Goal: Information Seeking & Learning: Learn about a topic

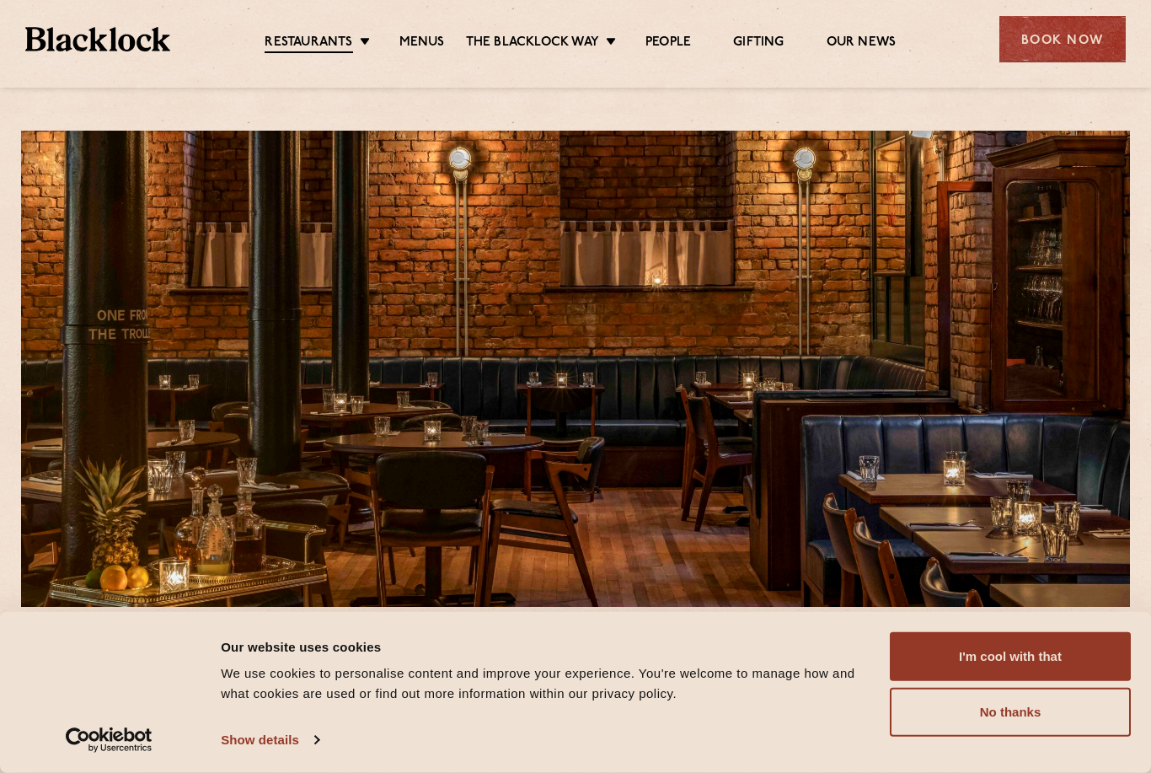
click at [931, 656] on button "I'm cool with that" at bounding box center [1010, 656] width 241 height 49
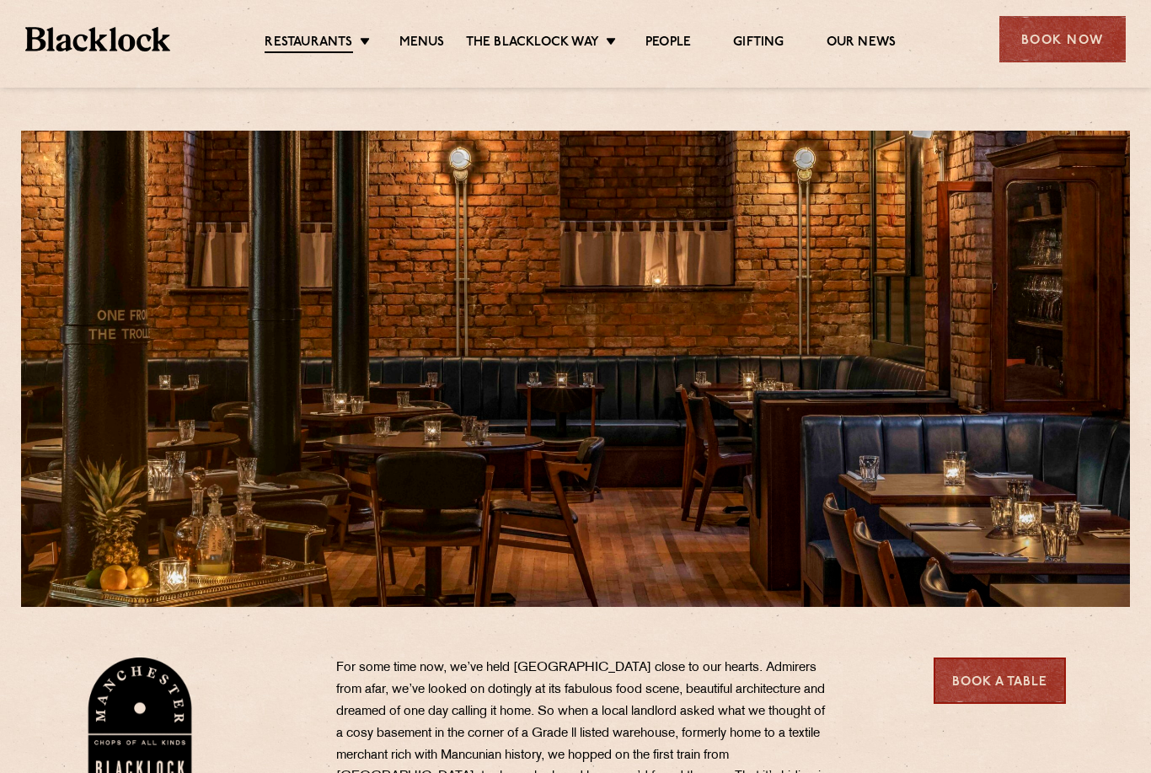
click at [421, 41] on link "Menus" at bounding box center [423, 43] width 46 height 17
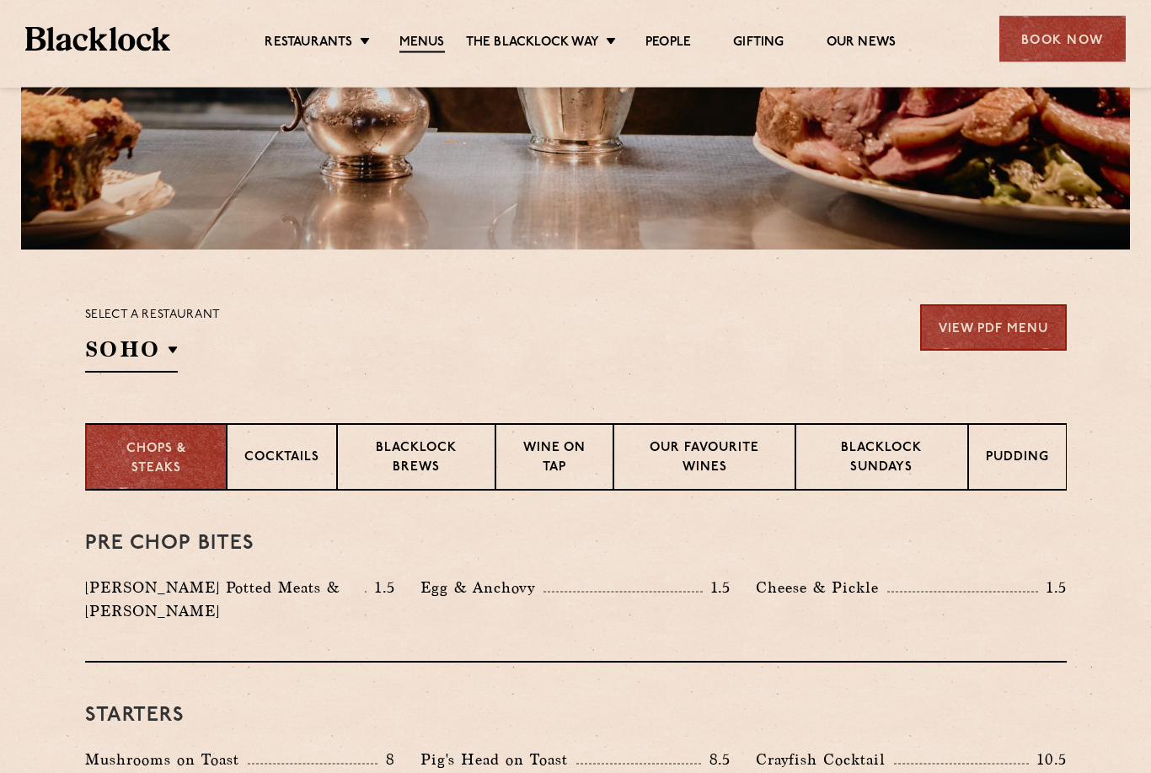
scroll to position [357, 0]
click at [861, 455] on p "Blacklock Sundays" at bounding box center [881, 459] width 137 height 40
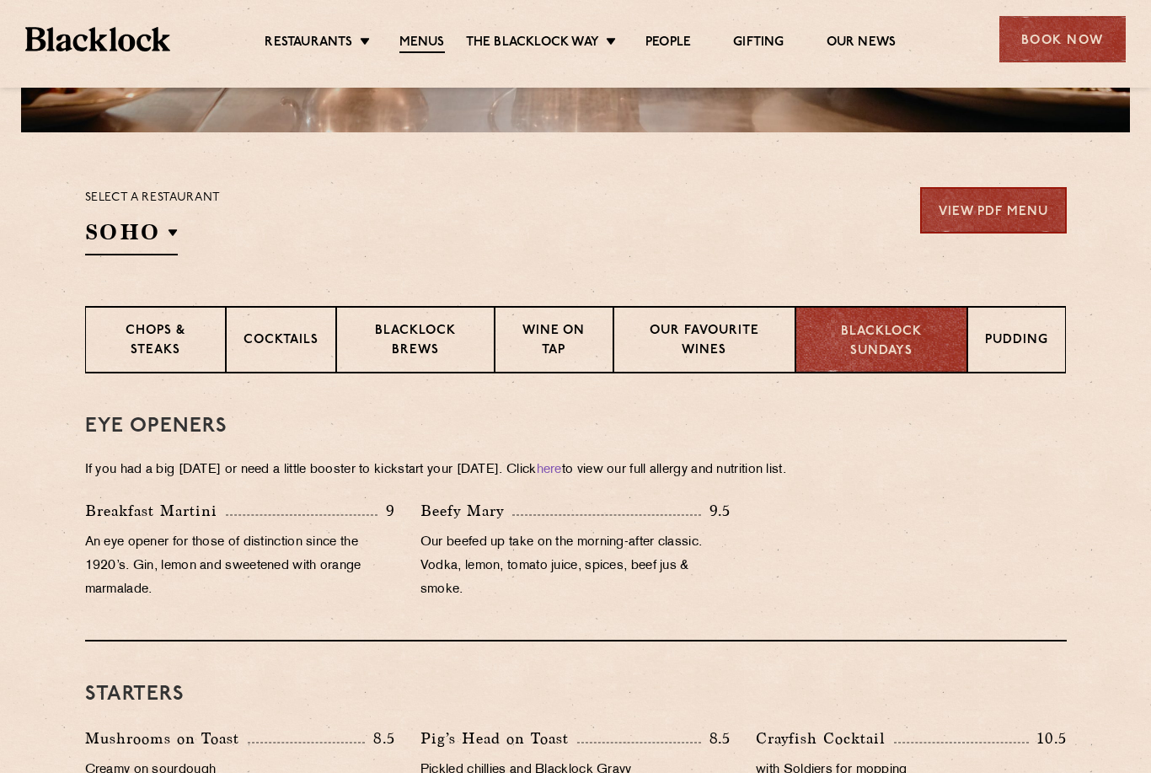
scroll to position [473, 0]
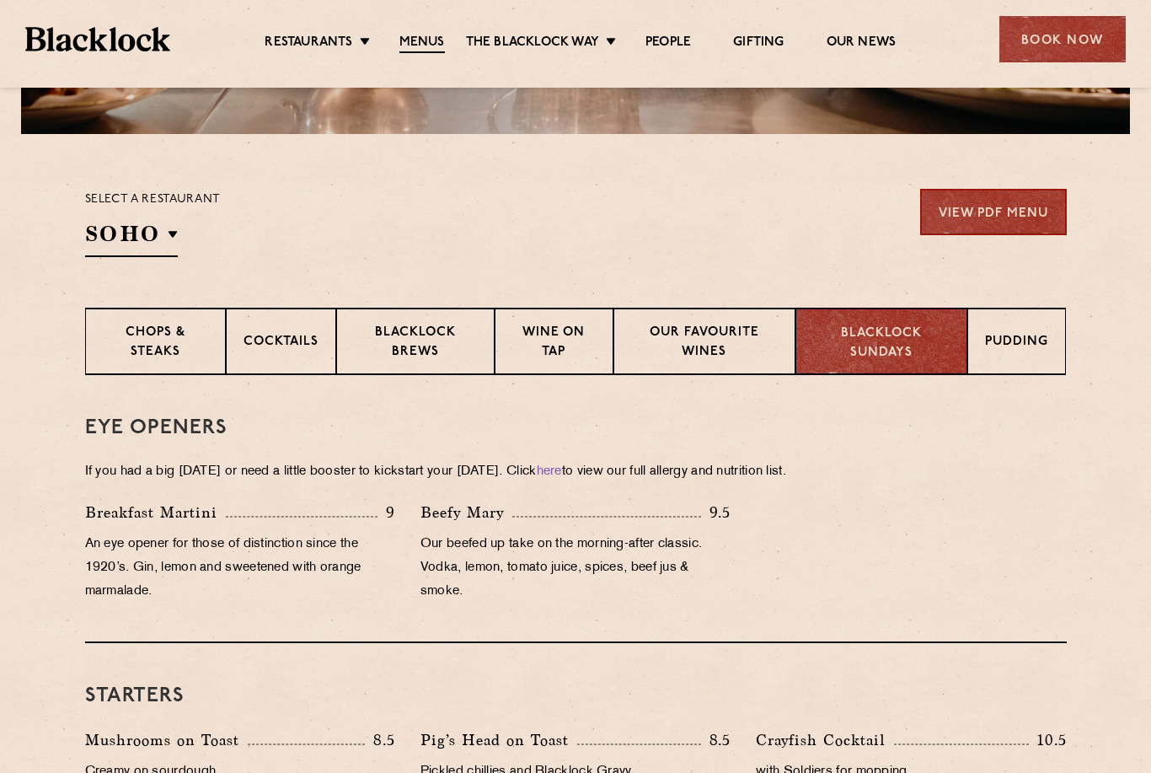
click at [973, 212] on link "View PDF Menu" at bounding box center [993, 212] width 147 height 46
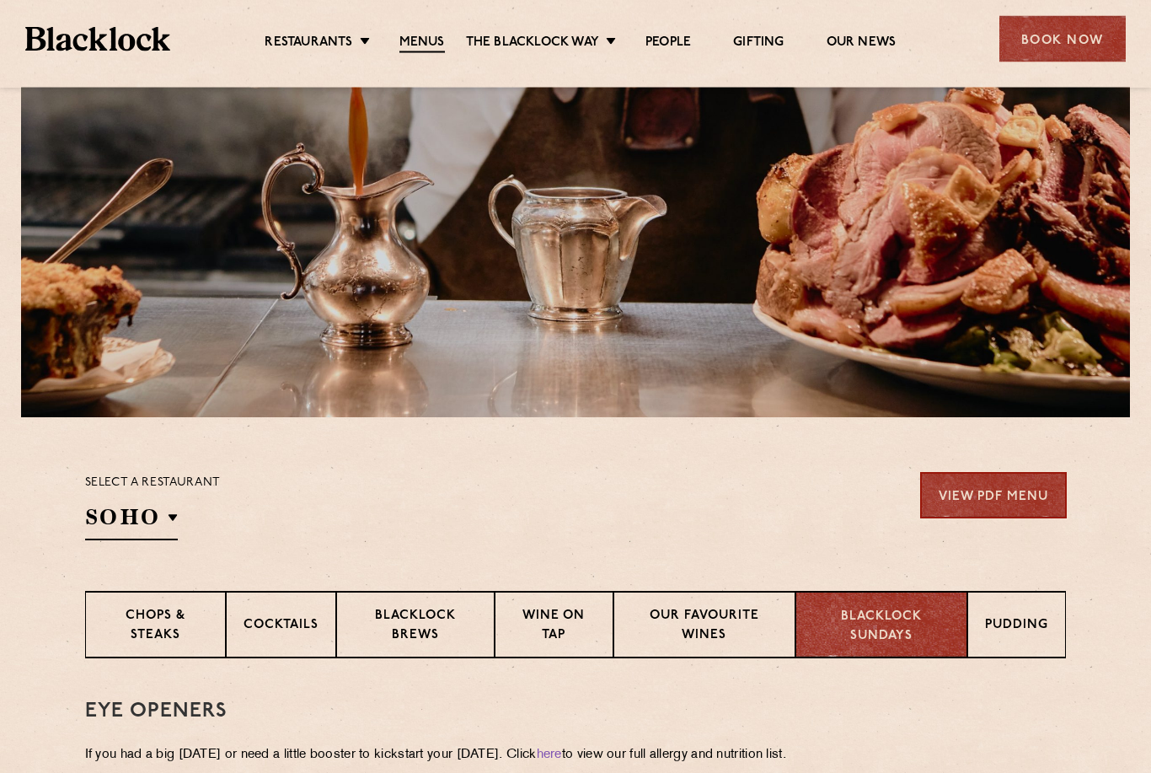
scroll to position [206, 0]
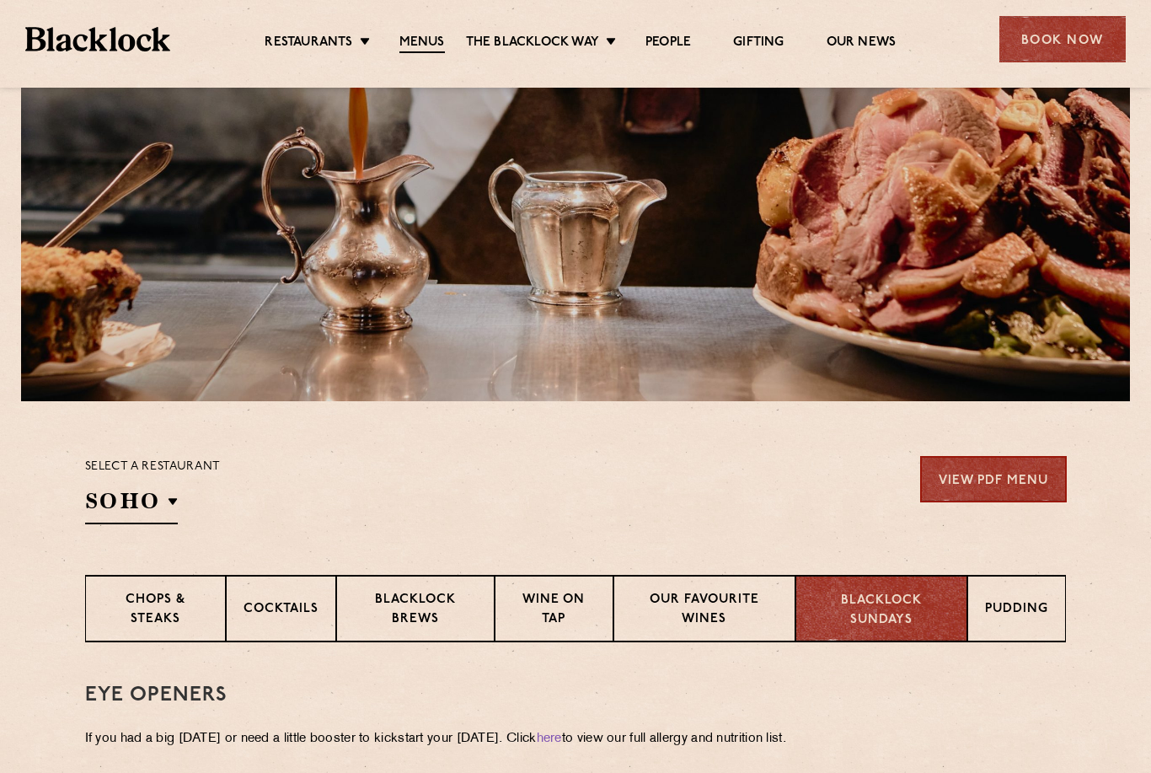
click at [121, 498] on h2 "SOHO" at bounding box center [131, 505] width 93 height 38
click at [0, 0] on p "[GEOGRAPHIC_DATA]" at bounding box center [0, 0] width 0 height 0
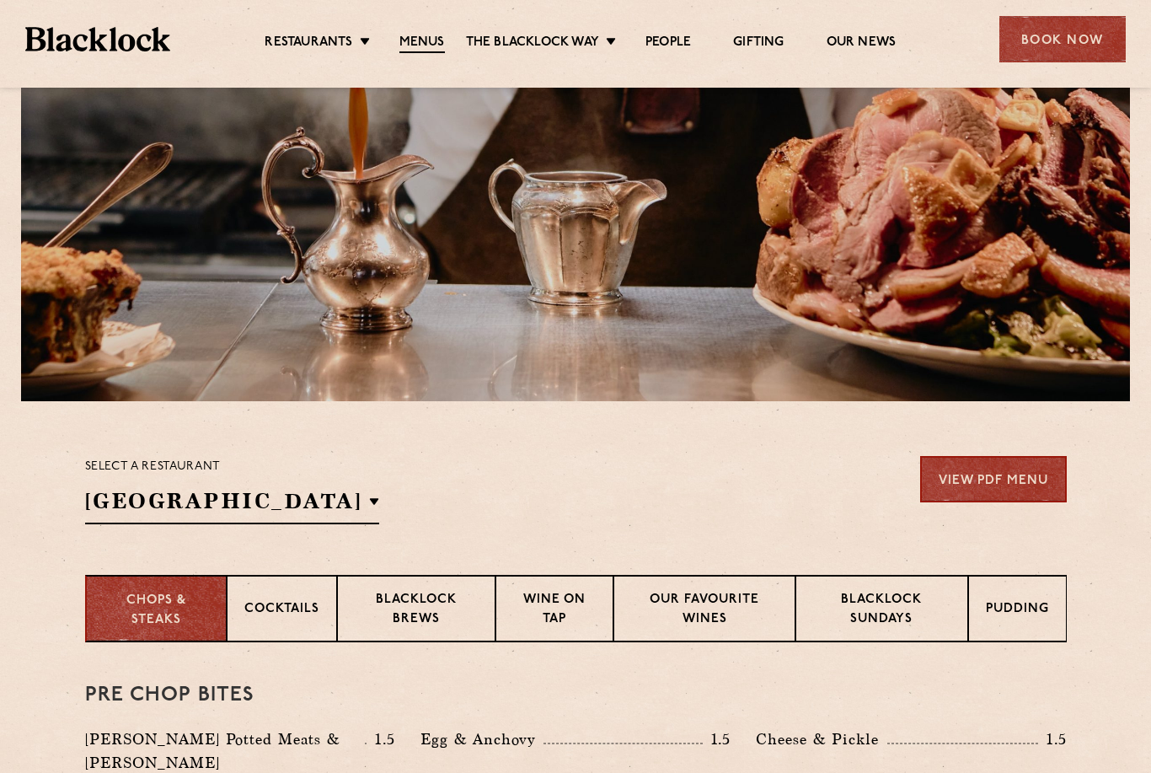
click at [41, 617] on section "Chops & Steaks Cocktails Blacklock Brews Wine on Tap Our favourite wines Blackl…" at bounding box center [575, 608] width 1151 height 67
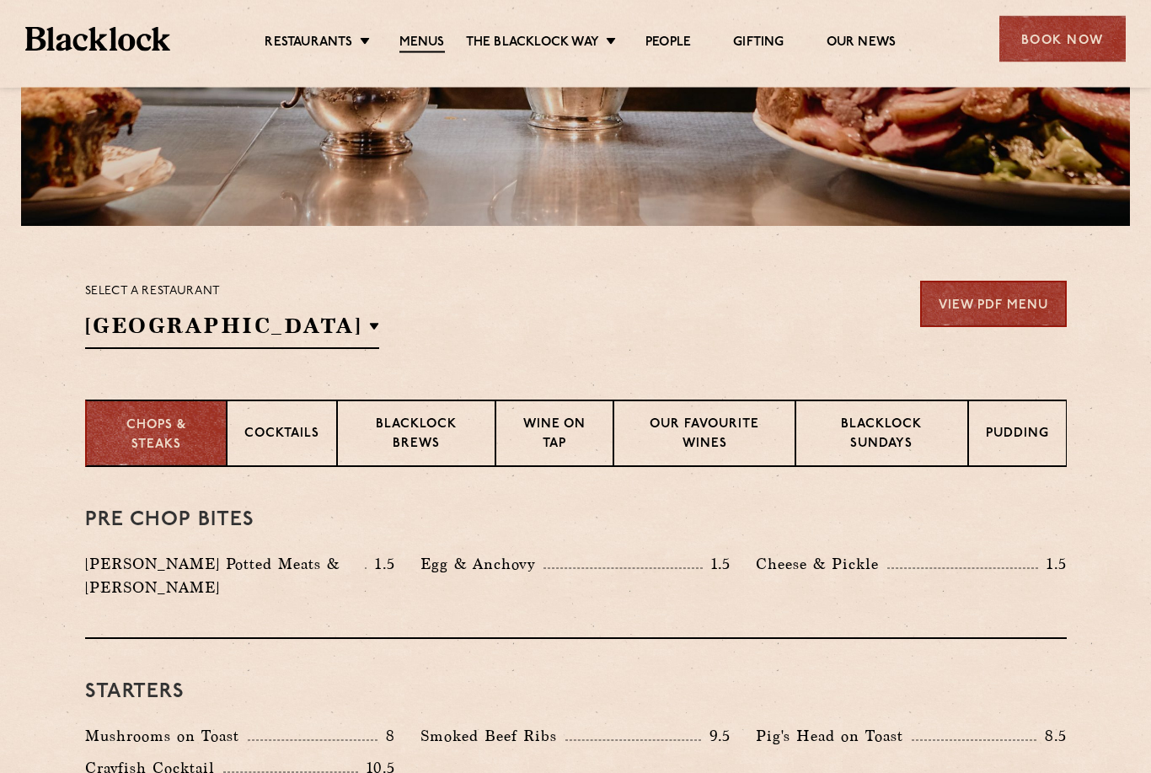
scroll to position [400, 0]
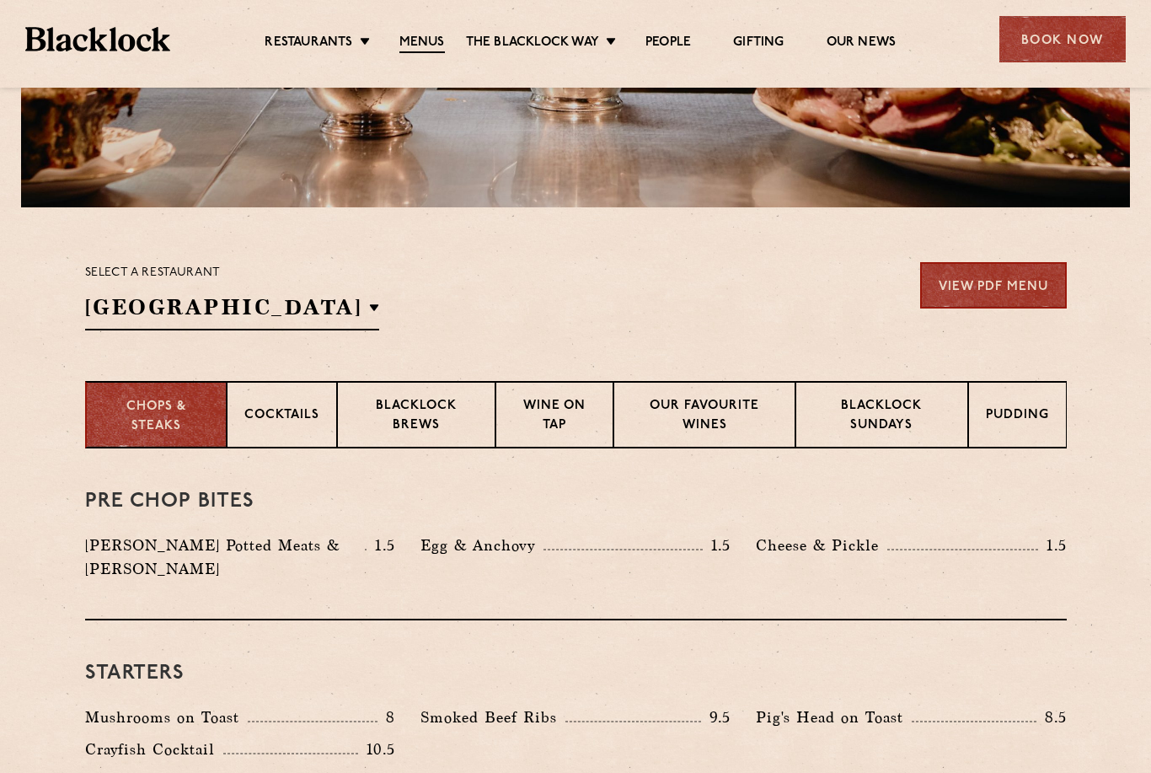
click at [877, 428] on p "Blacklock Sundays" at bounding box center [881, 417] width 137 height 40
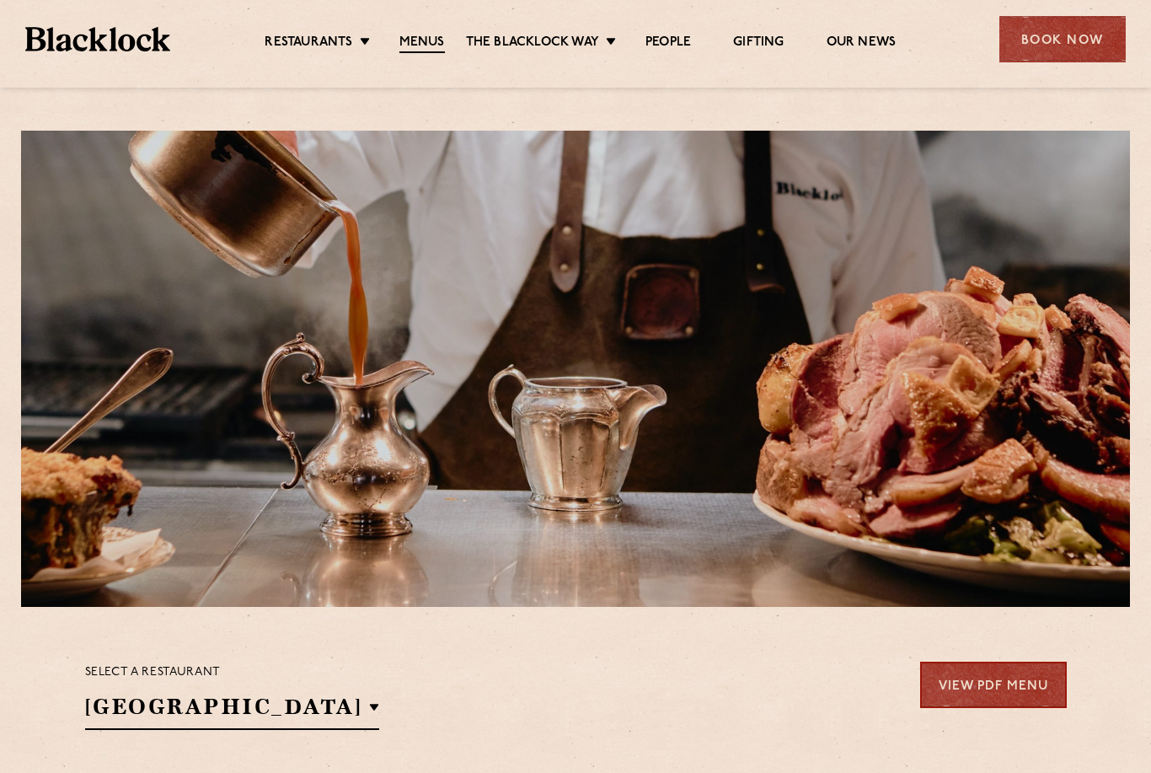
scroll to position [0, 0]
